Goal: Transaction & Acquisition: Purchase product/service

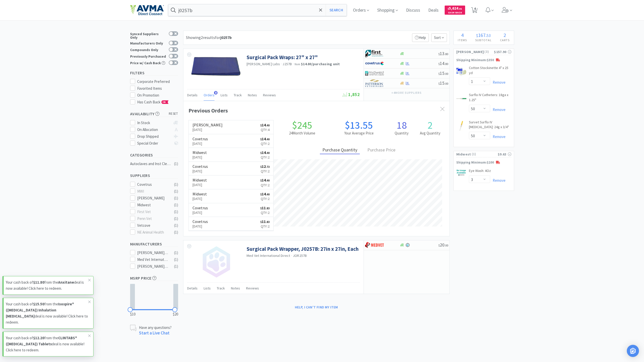
select select "1"
select select "50"
select select "3"
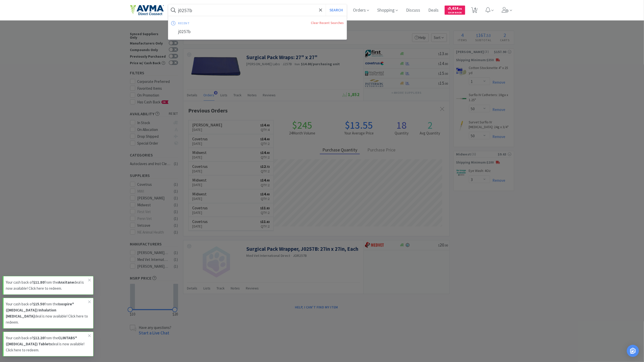
click at [235, 11] on input "j0257b" at bounding box center [257, 10] width 179 height 12
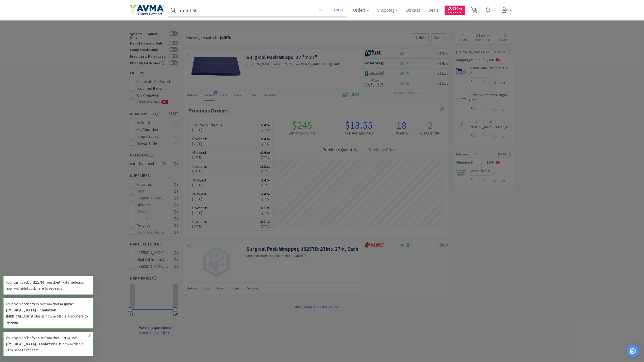
click at [326, 4] on button "Search" at bounding box center [336, 10] width 21 height 12
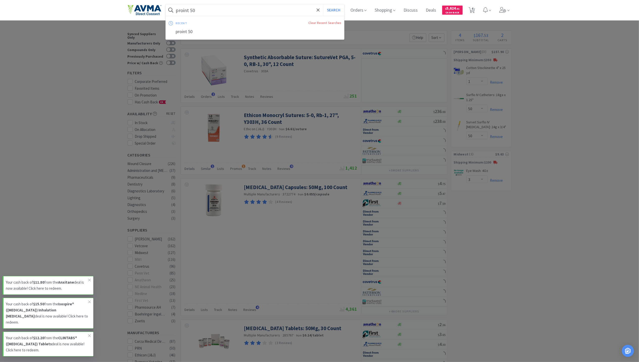
click at [192, 9] on input "proint 50" at bounding box center [255, 10] width 179 height 12
click at [189, 9] on input "proint 50" at bounding box center [255, 10] width 179 height 12
click at [191, 11] on input "proint 50" at bounding box center [255, 10] width 179 height 12
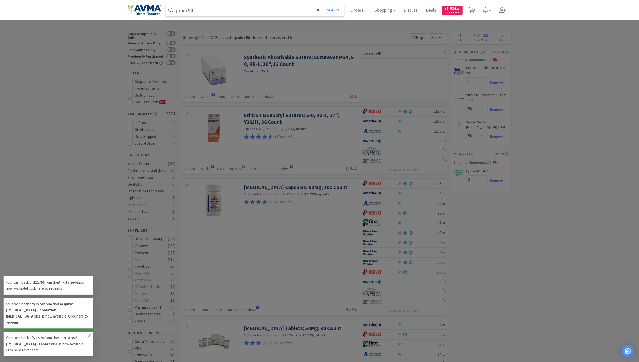
type input "proin 50"
click at [323, 4] on button "Search" at bounding box center [333, 10] width 21 height 12
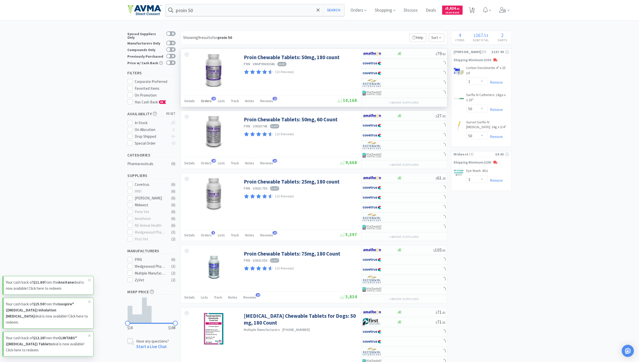
click at [203, 103] on span "Orders" at bounding box center [206, 101] width 11 height 5
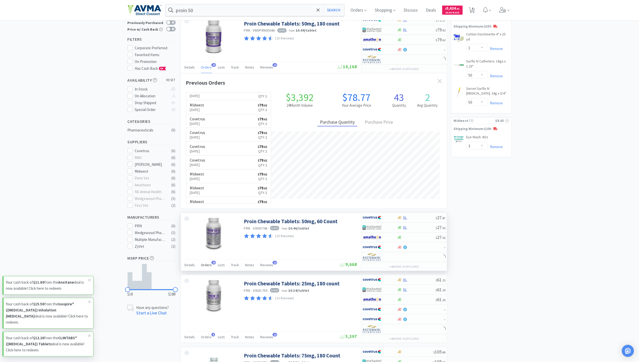
scroll to position [136, 266]
click at [202, 266] on span "Orders" at bounding box center [206, 264] width 11 height 5
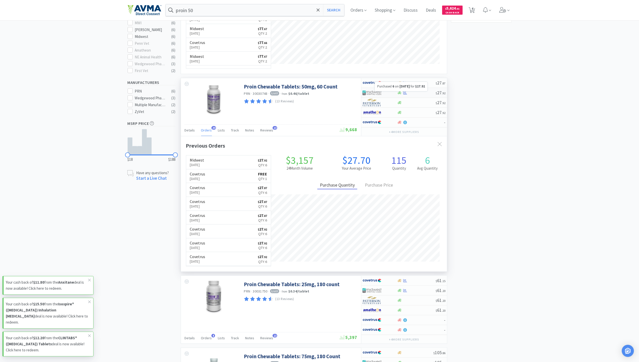
click at [406, 93] on icon at bounding box center [405, 92] width 4 height 3
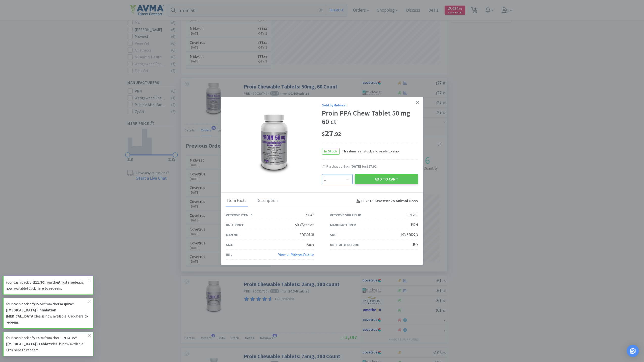
click at [347, 178] on select "Enter Quantity 1 2 3 4 5 6 7 8 9 10 11 12 13 14 15 16 17 18 19 20 Enter Quantity" at bounding box center [337, 179] width 31 height 10
select select "6"
click at [322, 174] on select "Enter Quantity 1 2 3 4 5 6 7 8 9 10 11 12 13 14 15 16 17 18 19 20 Enter Quantity" at bounding box center [337, 179] width 31 height 10
click at [396, 179] on button "Add to Cart" at bounding box center [386, 179] width 63 height 10
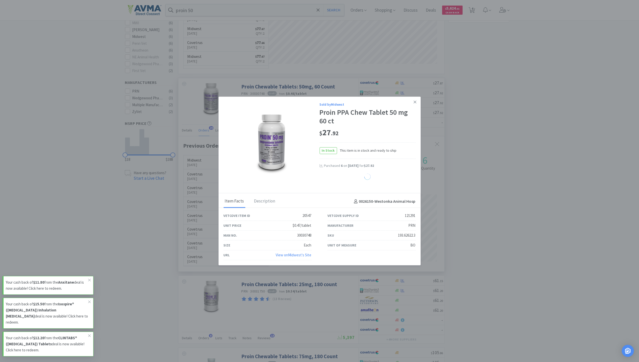
select select "6"
